Goal: Information Seeking & Learning: Find specific fact

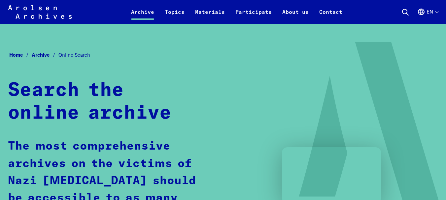
scroll to position [132, 0]
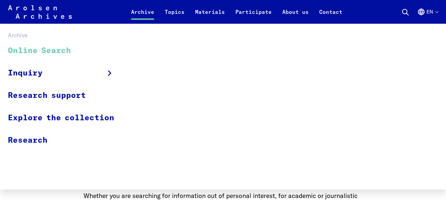
drag, startPoint x: 140, startPoint y: 13, endPoint x: 272, endPoint y: 119, distance: 169.5
click at [140, 13] on link "Archive" at bounding box center [143, 16] width 34 height 16
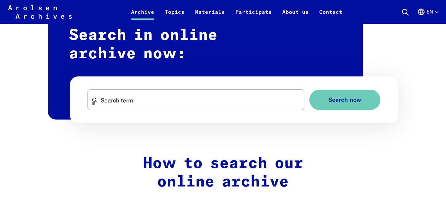
scroll to position [429, 0]
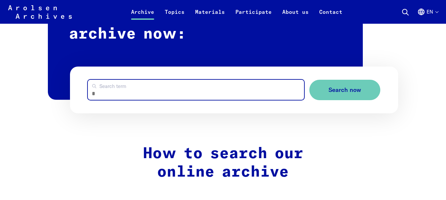
click at [172, 80] on input "Search term" at bounding box center [196, 90] width 216 height 20
paste input "*****"
type input "*****"
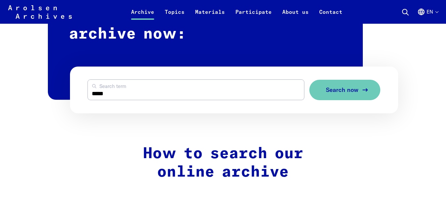
click at [354, 87] on span "Search now" at bounding box center [342, 90] width 33 height 7
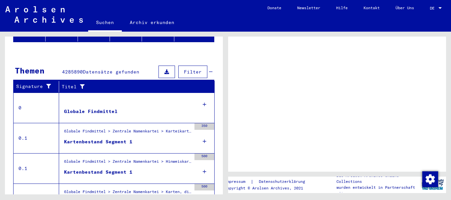
scroll to position [99, 0]
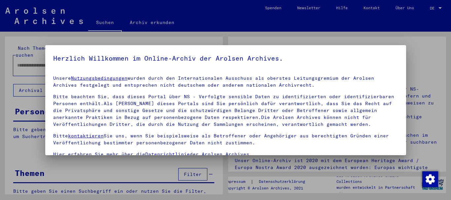
type input "*****"
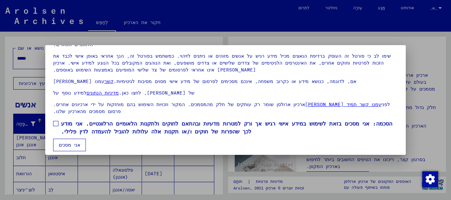
scroll to position [45, 0]
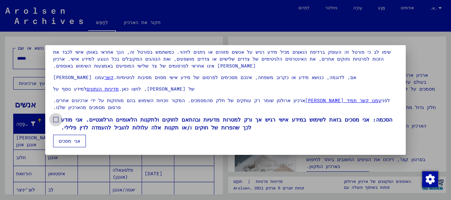
click at [55, 123] on label "הסכמה: אני מסכים בזאת לשימוש במידע אישי רגיש אך ורק למטרות מדעיות ובהתאם לחוקים…" at bounding box center [225, 124] width 345 height 16
click at [68, 141] on font "אני מסכים" at bounding box center [69, 141] width 21 height 6
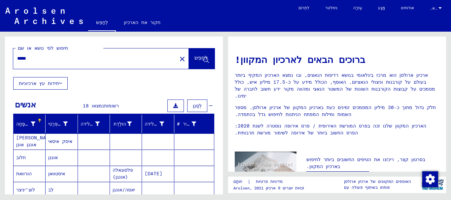
scroll to position [132, 0]
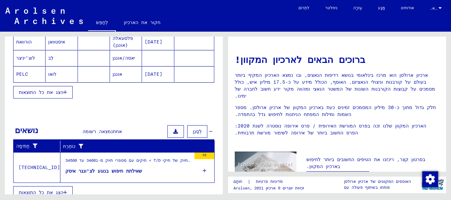
click at [22, 73] on font "PELC" at bounding box center [22, 74] width 12 height 6
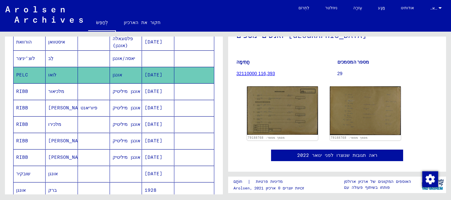
scroll to position [66, 0]
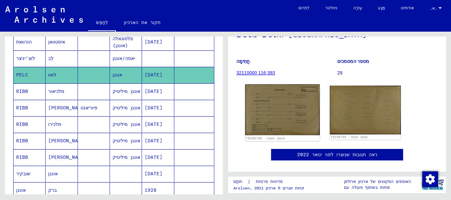
click at [283, 104] on img at bounding box center [282, 109] width 75 height 51
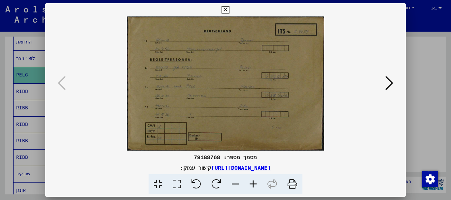
click at [253, 183] on icon at bounding box center [253, 185] width 18 height 20
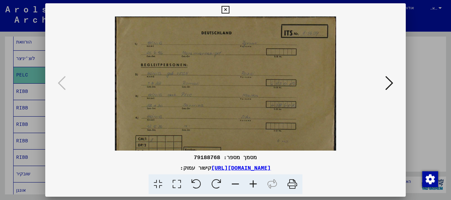
drag, startPoint x: 253, startPoint y: 183, endPoint x: 255, endPoint y: 185, distance: 3.5
click at [255, 185] on icon at bounding box center [253, 185] width 18 height 20
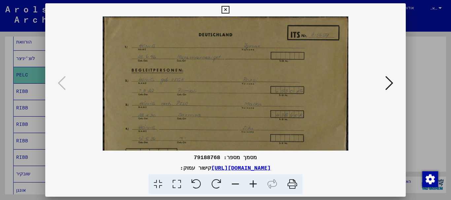
click at [255, 185] on icon at bounding box center [253, 185] width 18 height 20
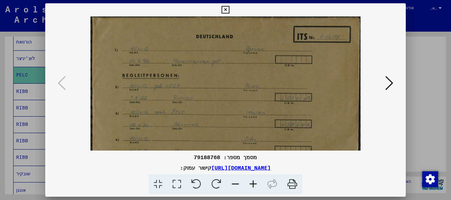
click at [255, 184] on icon at bounding box center [253, 185] width 18 height 20
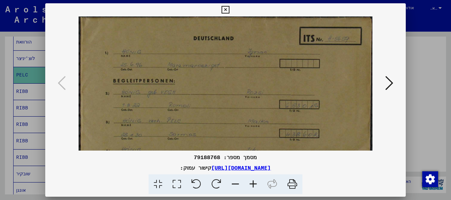
click at [255, 183] on icon at bounding box center [253, 185] width 18 height 20
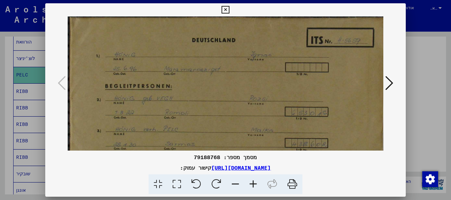
click at [255, 182] on icon at bounding box center [253, 185] width 18 height 20
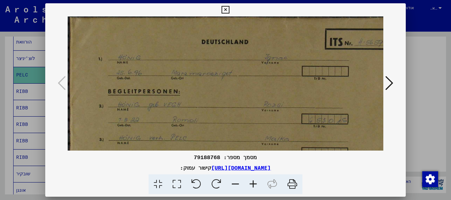
click at [256, 183] on icon at bounding box center [253, 185] width 18 height 20
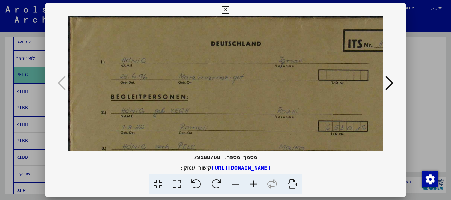
click at [257, 184] on icon at bounding box center [253, 185] width 18 height 20
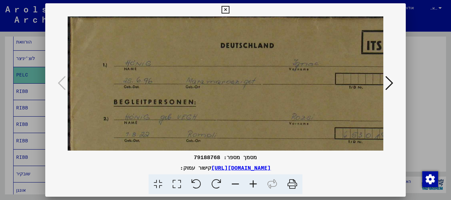
click at [257, 184] on icon at bounding box center [253, 185] width 18 height 20
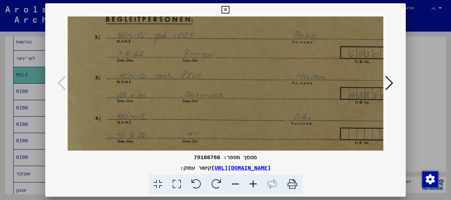
scroll to position [113, 0]
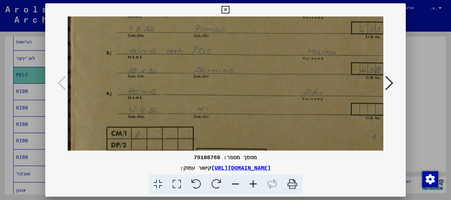
drag, startPoint x: 284, startPoint y: 109, endPoint x: 290, endPoint y: -3, distance: 111.4
click at [290, 0] on html "לְחַפֵּשׂ חקור את הארכיון לִתְרוֹם ניוזלטר עֶזרָה מַגָע אודותינו לְחַפֵּשׂ חקור…" at bounding box center [225, 100] width 451 height 200
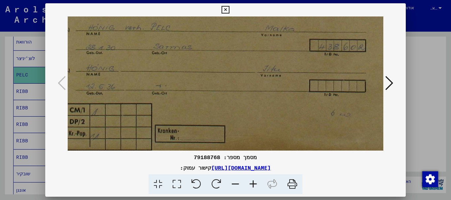
scroll to position [149, 0]
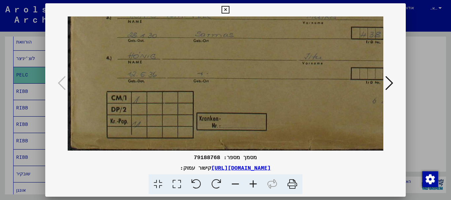
drag, startPoint x: 299, startPoint y: 72, endPoint x: 389, endPoint y: 1, distance: 114.3
click at [389, 1] on div "מסמך מספר: 79188768 קישור עמוק: https://collections.arolsen-archives.org/de/doc…" at bounding box center [225, 100] width 451 height 200
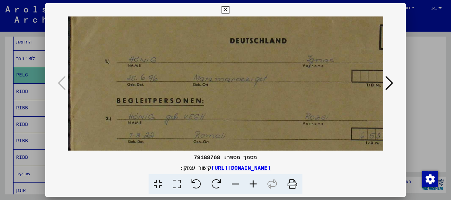
scroll to position [3, 0]
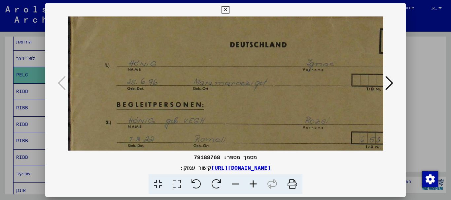
drag, startPoint x: 293, startPoint y: 62, endPoint x: 425, endPoint y: 208, distance: 196.8
click at [425, 200] on html "לְחַפֵּשׂ חקור את הארכיון לִתְרוֹם ניוזלטר עֶזרָה מַגָע אודותינו לְחַפֵּשׂ חקור…" at bounding box center [225, 100] width 451 height 200
drag, startPoint x: 392, startPoint y: 82, endPoint x: 386, endPoint y: 79, distance: 6.8
click at [392, 83] on icon at bounding box center [389, 83] width 8 height 16
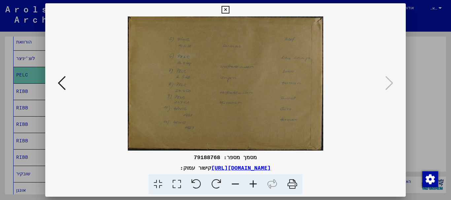
scroll to position [0, 0]
click at [254, 182] on icon at bounding box center [253, 185] width 18 height 20
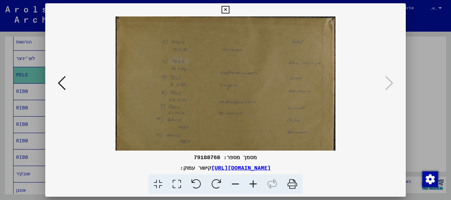
click at [254, 181] on icon at bounding box center [253, 185] width 18 height 20
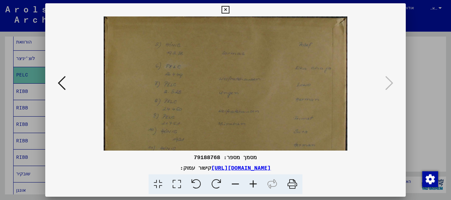
click at [257, 183] on icon at bounding box center [253, 185] width 18 height 20
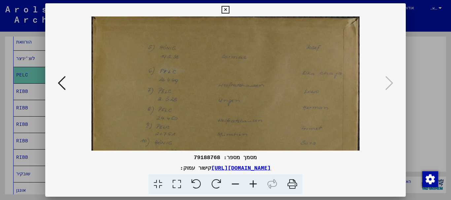
click at [257, 182] on icon at bounding box center [253, 185] width 18 height 20
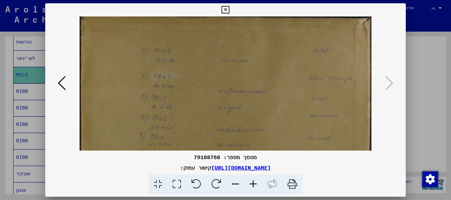
click at [257, 182] on icon at bounding box center [253, 185] width 18 height 20
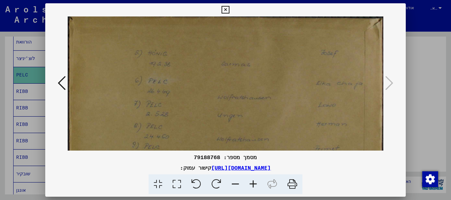
click at [257, 180] on icon at bounding box center [253, 185] width 18 height 20
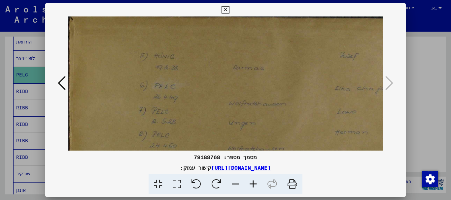
click at [257, 179] on icon at bounding box center [253, 185] width 18 height 20
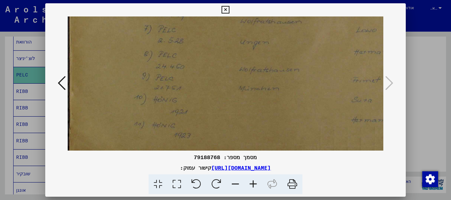
scroll to position [59, 0]
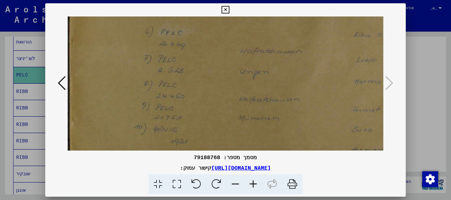
drag, startPoint x: 226, startPoint y: 125, endPoint x: 386, endPoint y: 76, distance: 167.0
click at [446, 67] on div "מסמך מספר: 79188768 קישור עמוק: https://collections.arolsen-archives.org/de/doc…" at bounding box center [225, 100] width 451 height 200
click at [228, 8] on icon at bounding box center [225, 10] width 8 height 8
